Goal: Task Accomplishment & Management: Use online tool/utility

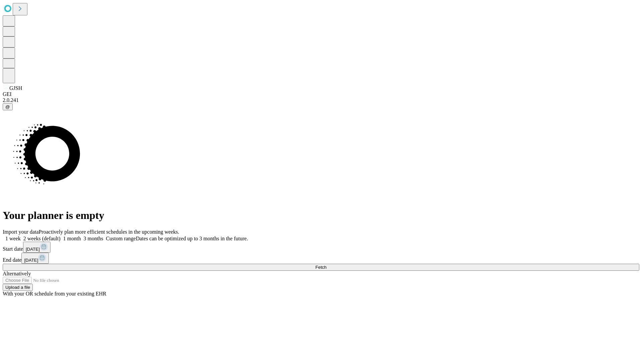
click at [326, 265] on span "Fetch" at bounding box center [320, 267] width 11 height 5
